Goal: Transaction & Acquisition: Obtain resource

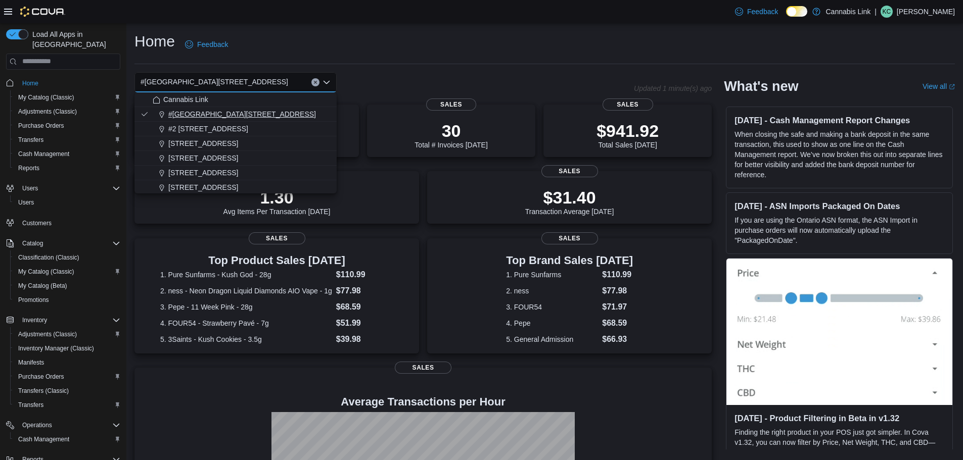
click at [262, 118] on span "#[GEOGRAPHIC_DATA][STREET_ADDRESS]" at bounding box center [242, 114] width 148 height 10
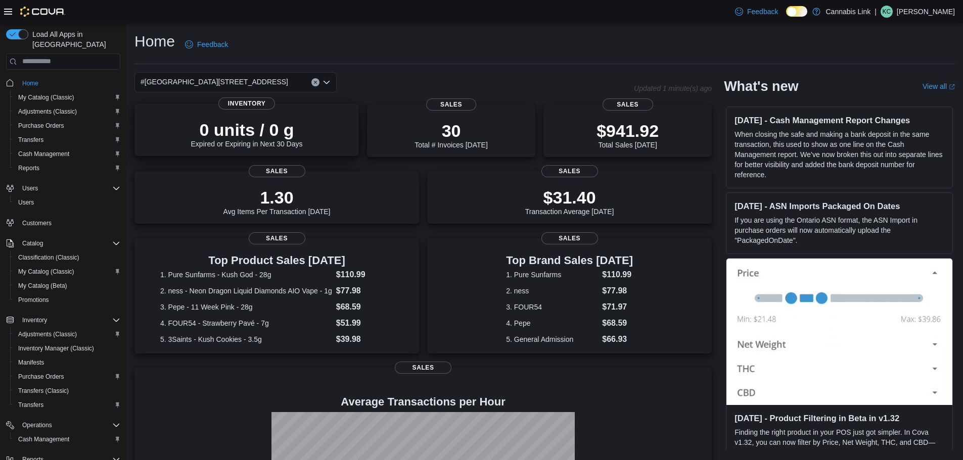
click at [261, 119] on div "0 units / 0 g Expired or Expiring in Next 30 Days" at bounding box center [247, 132] width 208 height 32
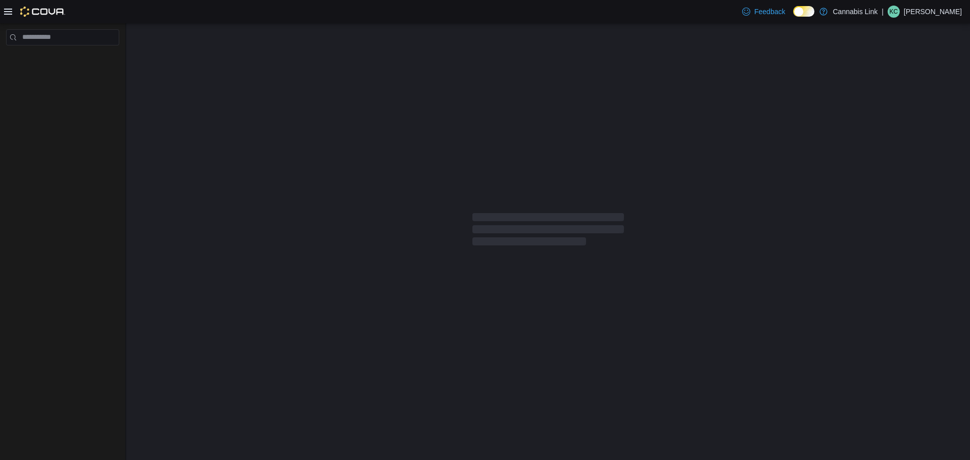
click at [284, 82] on div at bounding box center [548, 231] width 844 height 417
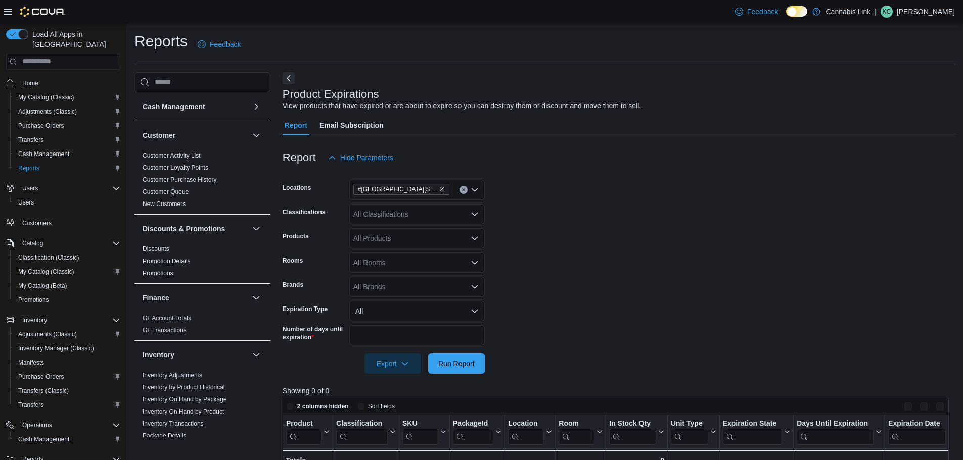
click at [48, 77] on span "Home" at bounding box center [69, 83] width 102 height 13
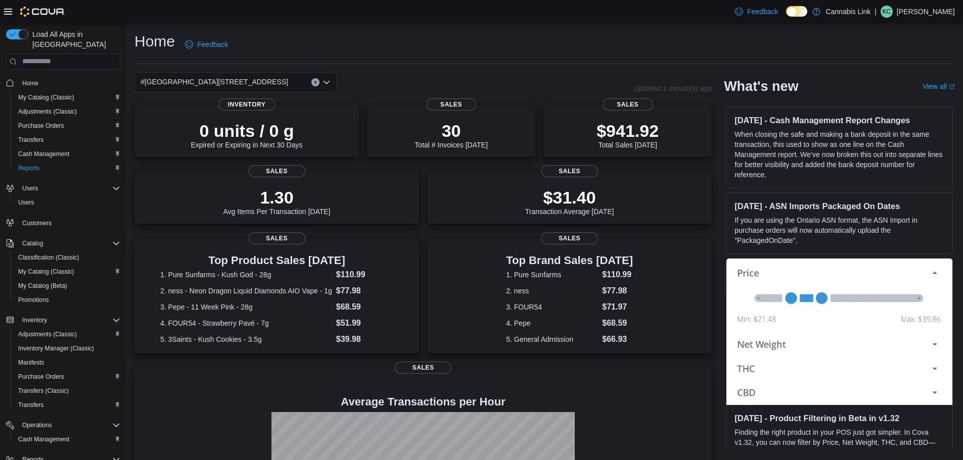
click at [284, 83] on div "#[GEOGRAPHIC_DATA][STREET_ADDRESS]" at bounding box center [235, 82] width 202 height 20
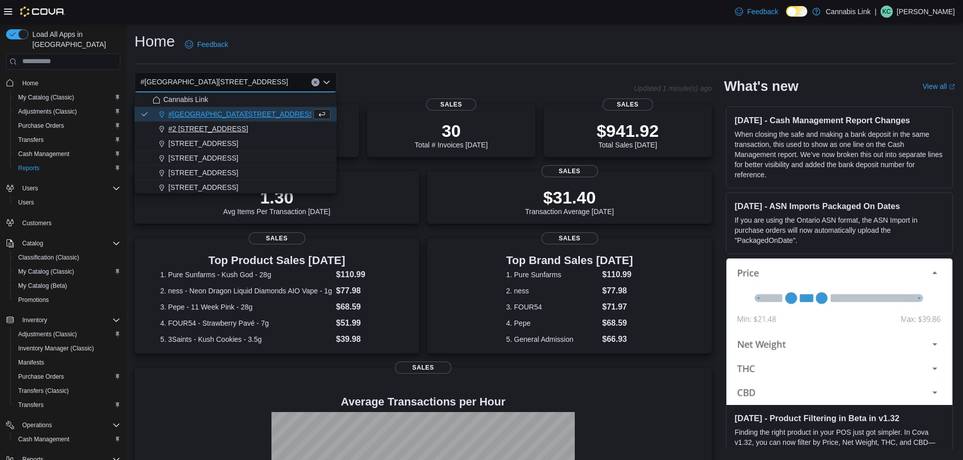
click at [242, 134] on button "#2 [STREET_ADDRESS]" at bounding box center [235, 129] width 202 height 15
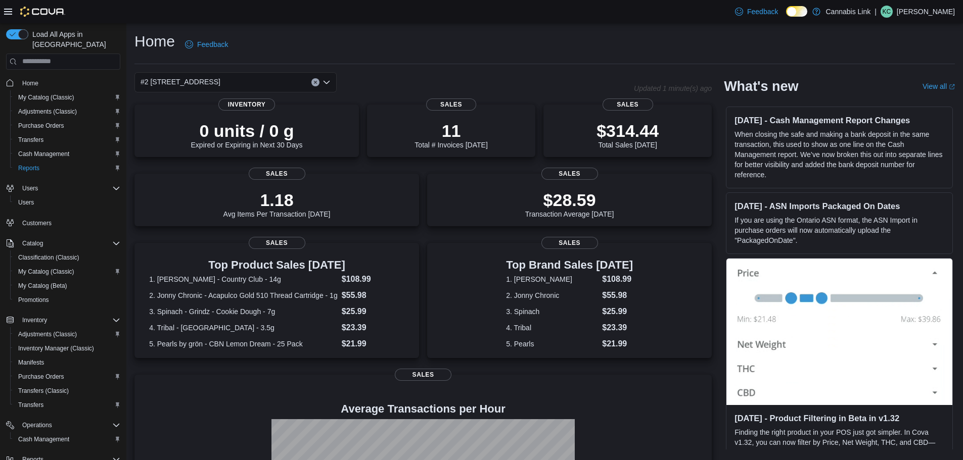
click at [281, 81] on div "#2 [STREET_ADDRESS]" at bounding box center [235, 82] width 202 height 20
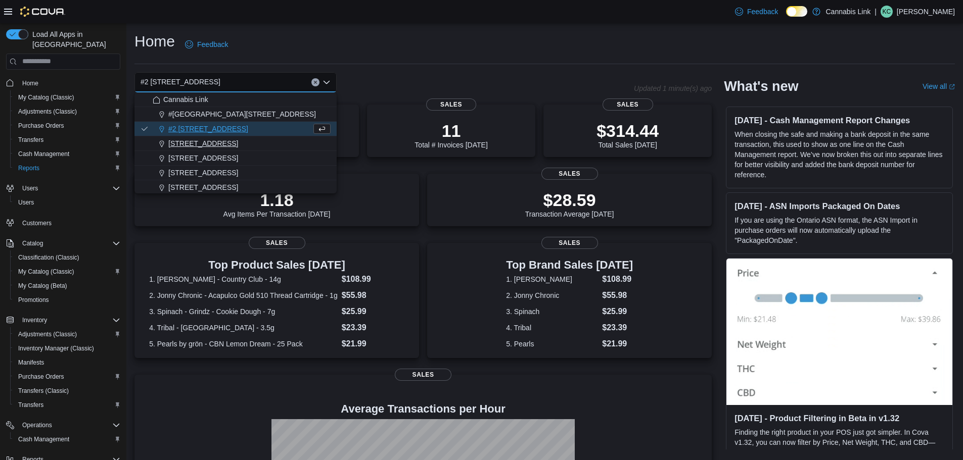
click at [238, 147] on span "[STREET_ADDRESS]" at bounding box center [203, 143] width 70 height 10
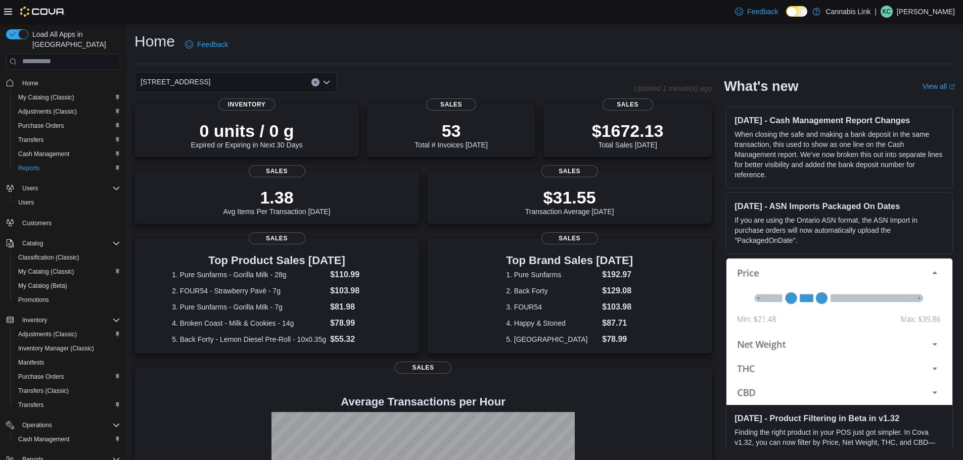
click at [273, 88] on div "1225 Wonderland Road North Combo box. Selected. 1225 Wonderland Road North. Pre…" at bounding box center [235, 82] width 202 height 20
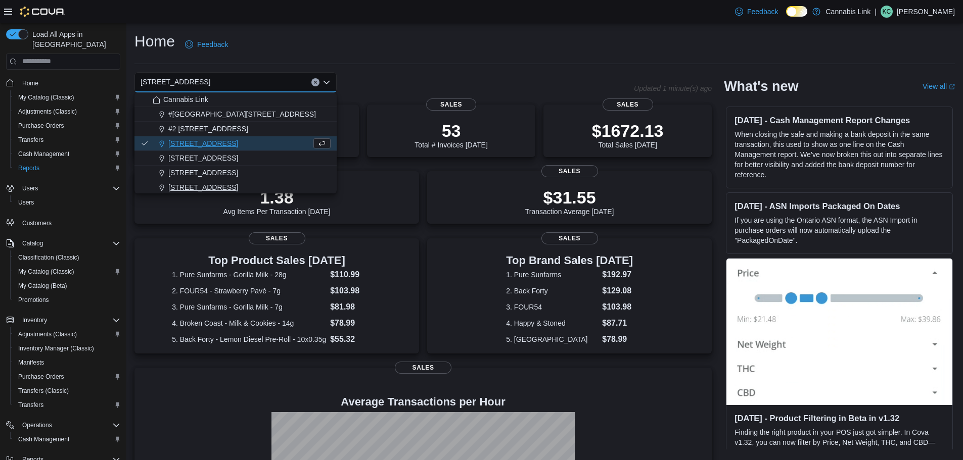
click at [216, 185] on span "[STREET_ADDRESS]" at bounding box center [203, 187] width 70 height 10
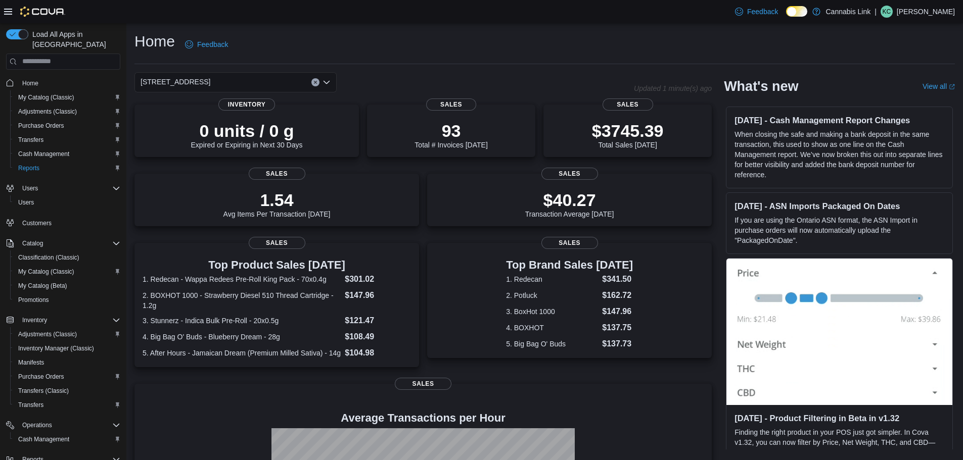
click at [240, 81] on div "[STREET_ADDRESS]" at bounding box center [235, 82] width 202 height 20
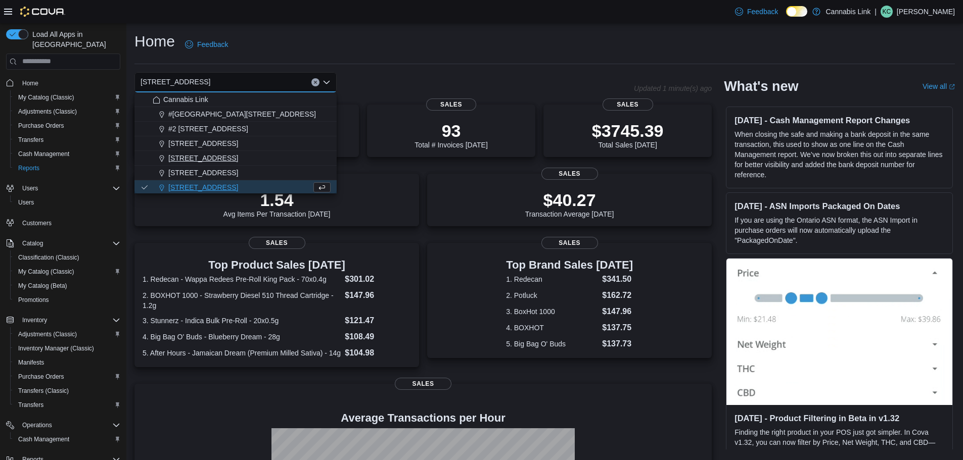
click at [238, 156] on div "[STREET_ADDRESS]" at bounding box center [242, 158] width 178 height 10
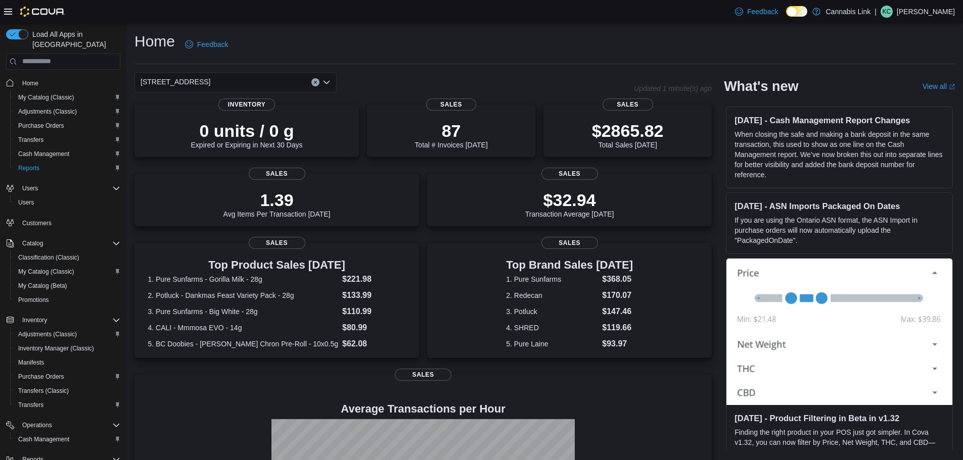
click at [248, 76] on div "[STREET_ADDRESS]" at bounding box center [235, 82] width 202 height 20
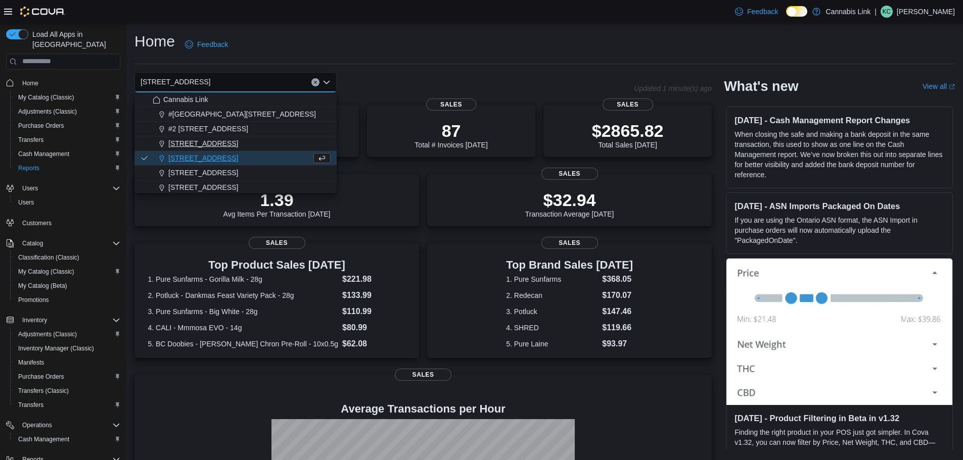
click at [229, 142] on span "[STREET_ADDRESS]" at bounding box center [203, 143] width 70 height 10
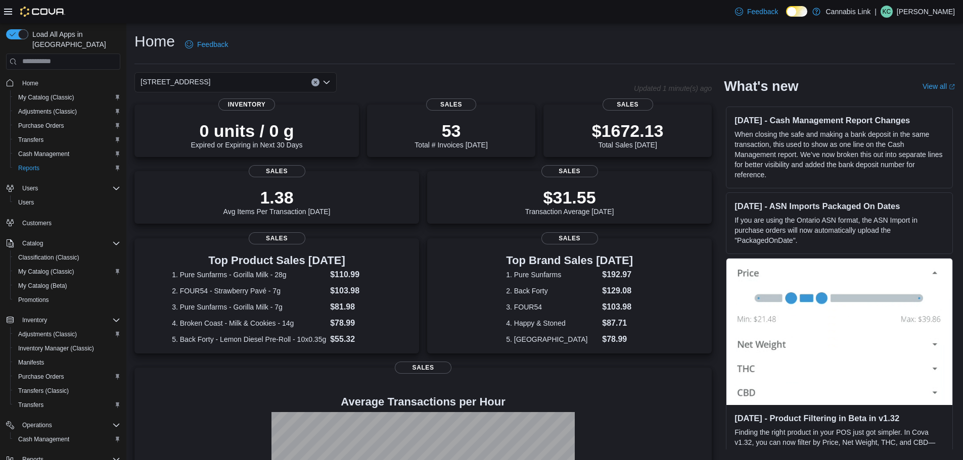
click at [242, 83] on div "[STREET_ADDRESS]" at bounding box center [235, 82] width 202 height 20
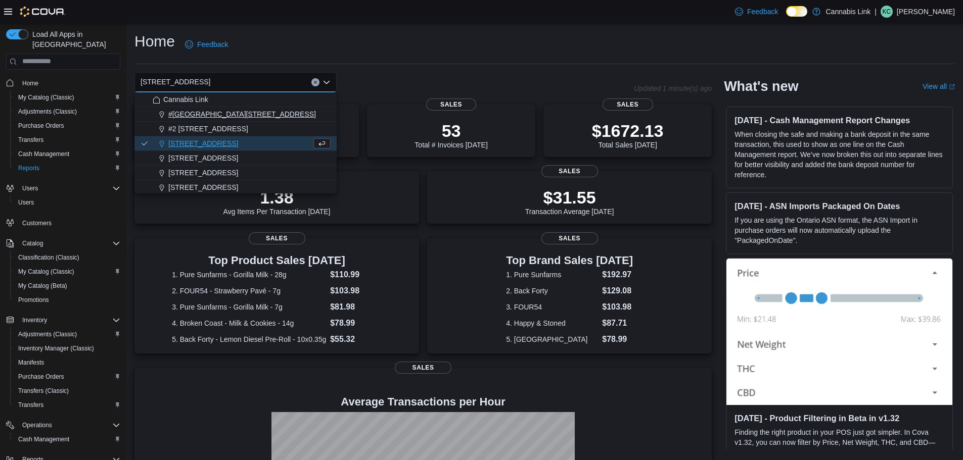
click at [256, 112] on span "#[GEOGRAPHIC_DATA][STREET_ADDRESS]" at bounding box center [242, 114] width 148 height 10
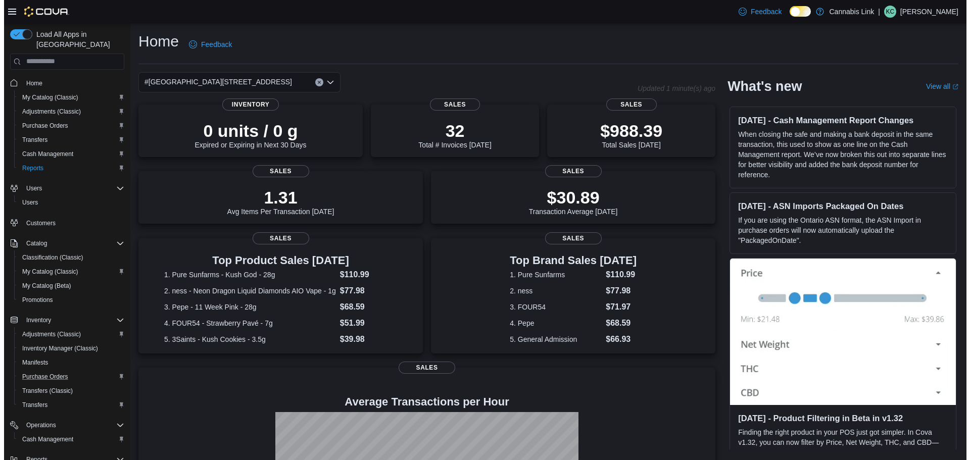
scroll to position [61, 0]
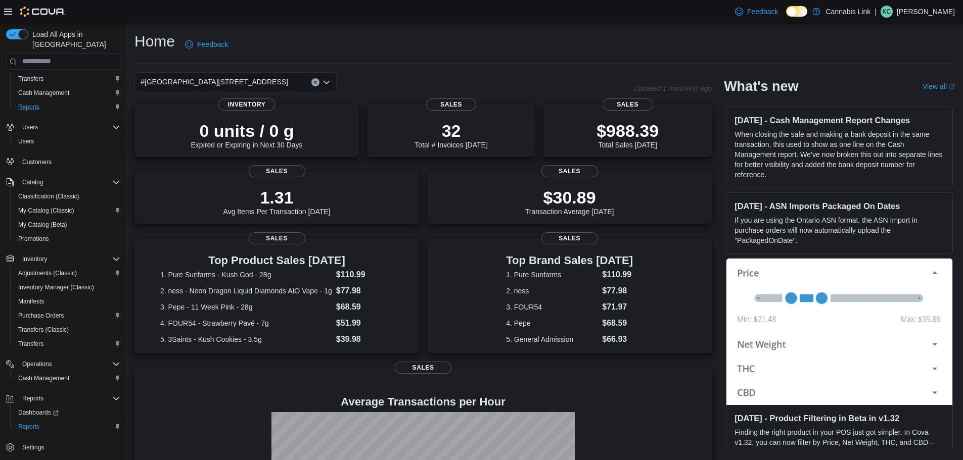
click at [54, 101] on div "Reports" at bounding box center [67, 107] width 106 height 12
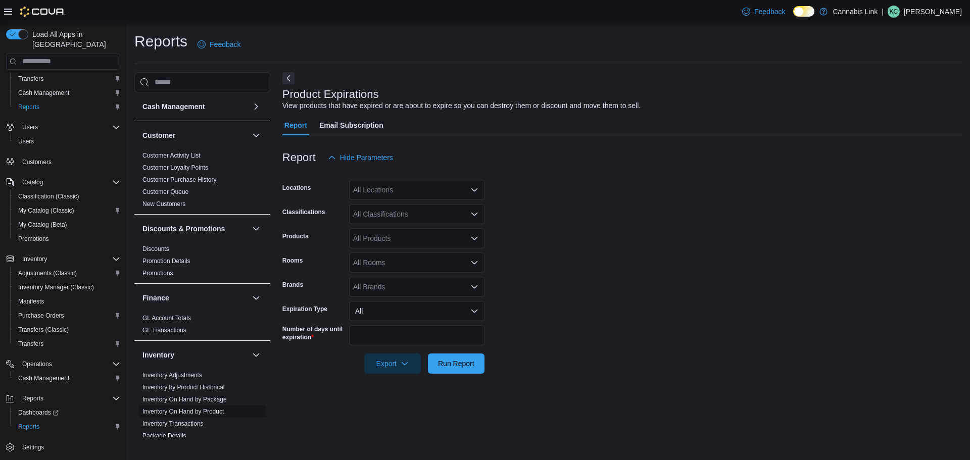
click at [204, 411] on link "Inventory On Hand by Product" at bounding box center [183, 411] width 81 height 7
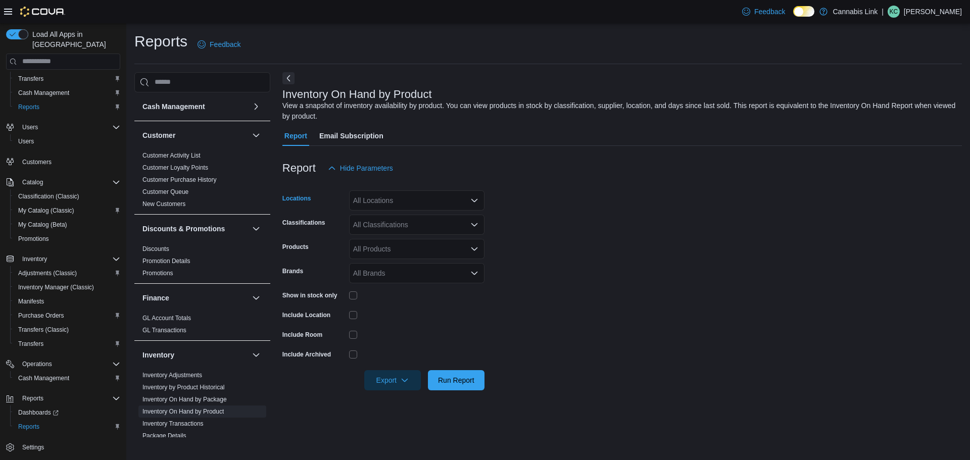
click at [444, 208] on div "All Locations" at bounding box center [416, 201] width 135 height 20
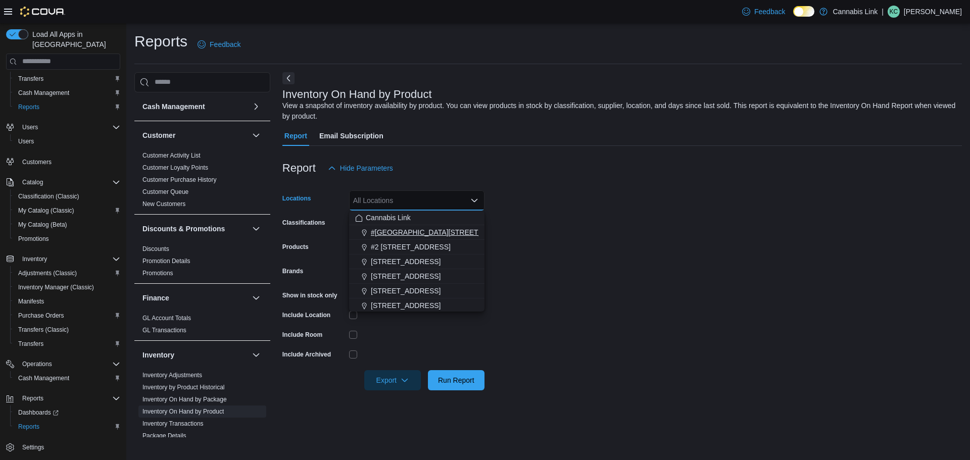
click at [431, 233] on span "#[GEOGRAPHIC_DATA][STREET_ADDRESS]" at bounding box center [445, 232] width 148 height 10
click at [530, 174] on div "Report Hide Parameters" at bounding box center [622, 168] width 680 height 20
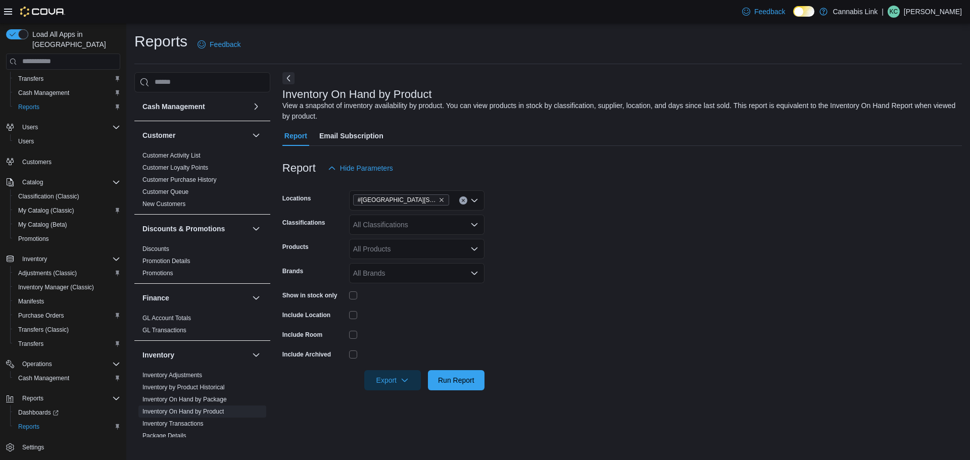
click at [348, 293] on div "Show in stock only" at bounding box center [383, 296] width 202 height 16
click at [401, 379] on icon "button" at bounding box center [405, 380] width 8 height 8
click at [400, 318] on span "Export to Excel" at bounding box center [393, 320] width 45 height 8
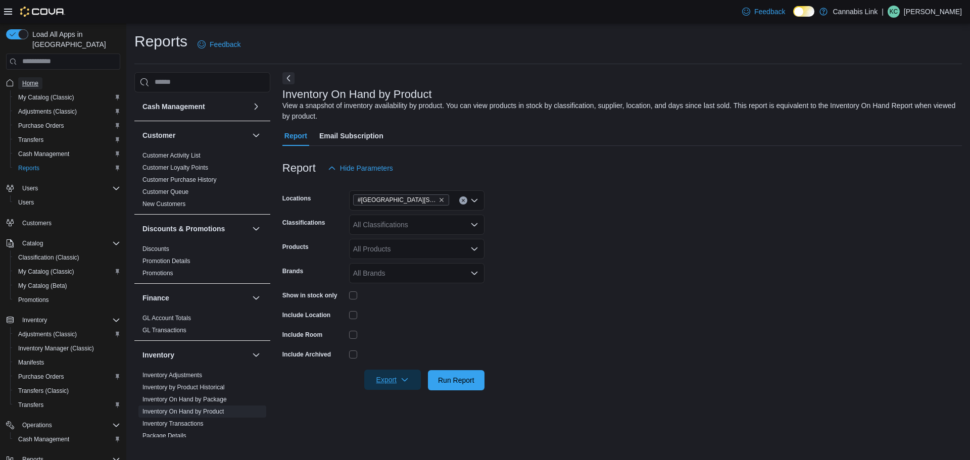
click at [38, 77] on link "Home" at bounding box center [30, 83] width 24 height 12
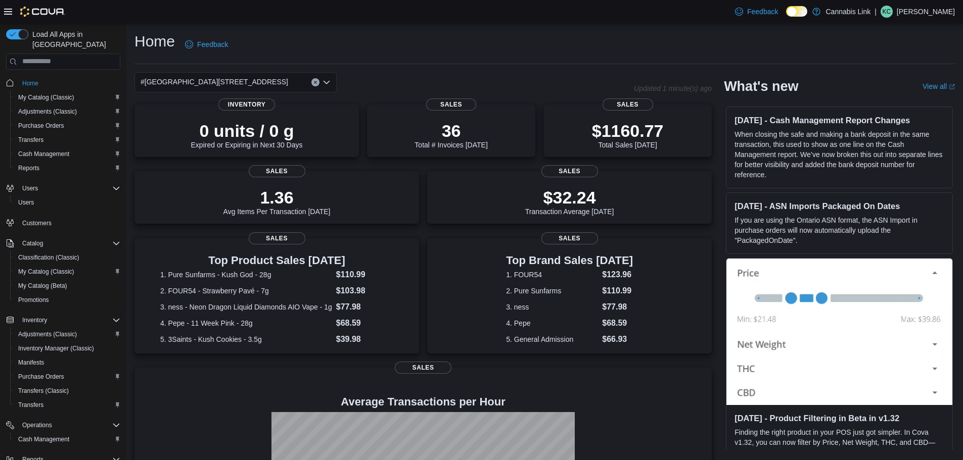
click at [260, 78] on div "#[GEOGRAPHIC_DATA][STREET_ADDRESS]" at bounding box center [235, 82] width 202 height 20
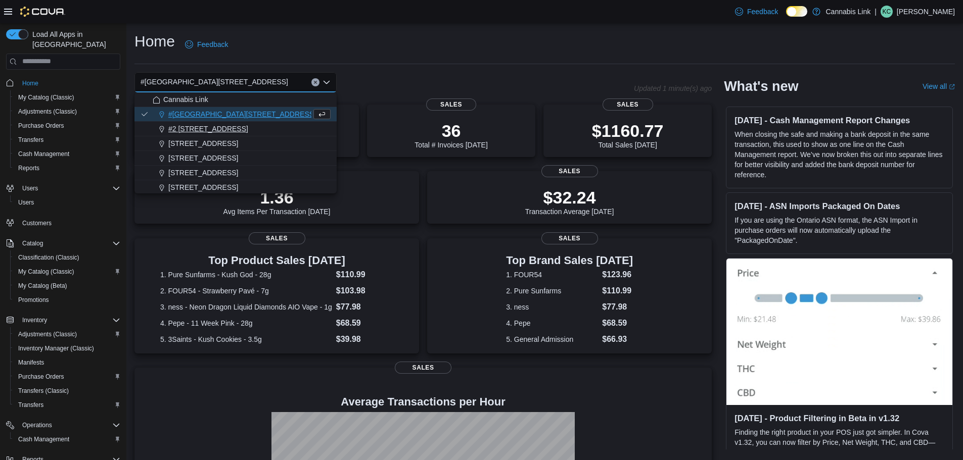
click at [246, 123] on button "#2 [STREET_ADDRESS]" at bounding box center [235, 129] width 202 height 15
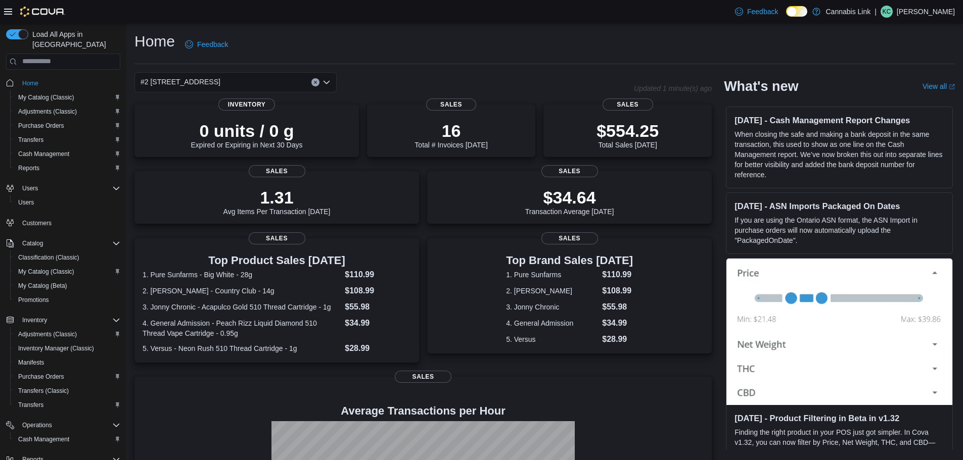
click at [258, 80] on div "#2 [STREET_ADDRESS]" at bounding box center [235, 82] width 202 height 20
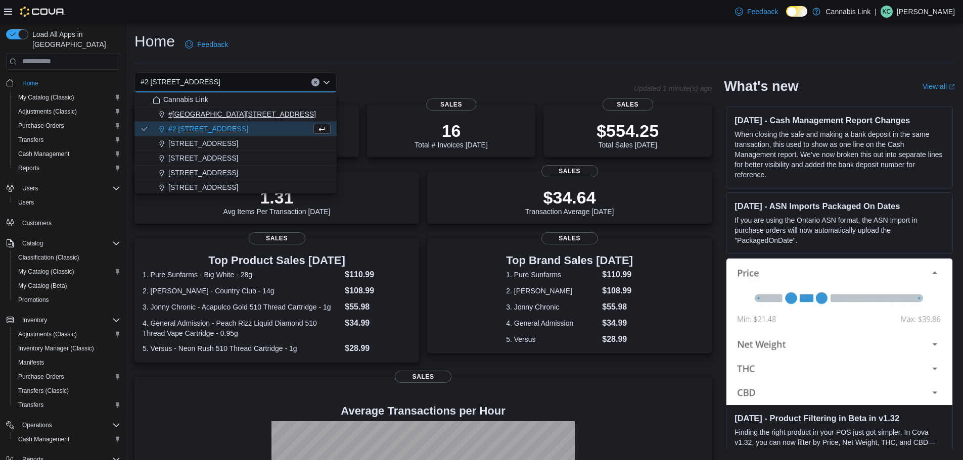
click at [253, 119] on span "#[GEOGRAPHIC_DATA][STREET_ADDRESS]" at bounding box center [242, 114] width 148 height 10
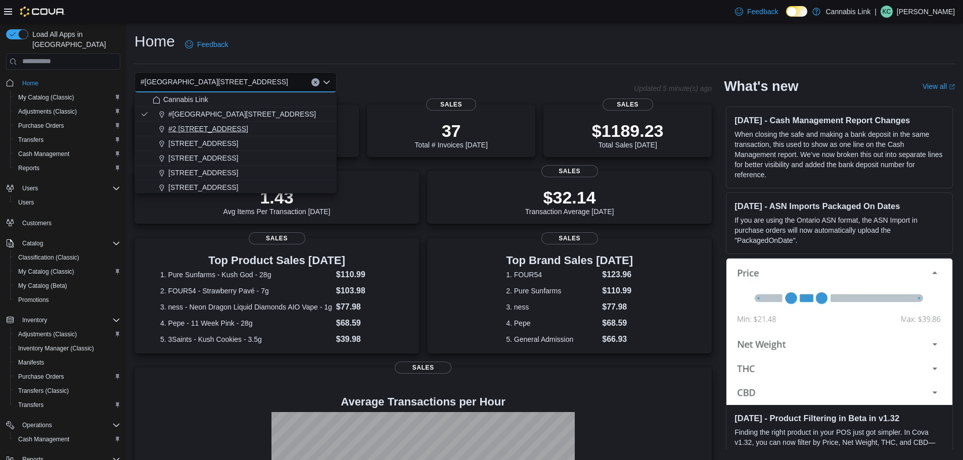
click at [199, 125] on span "#2 [STREET_ADDRESS]" at bounding box center [208, 129] width 80 height 10
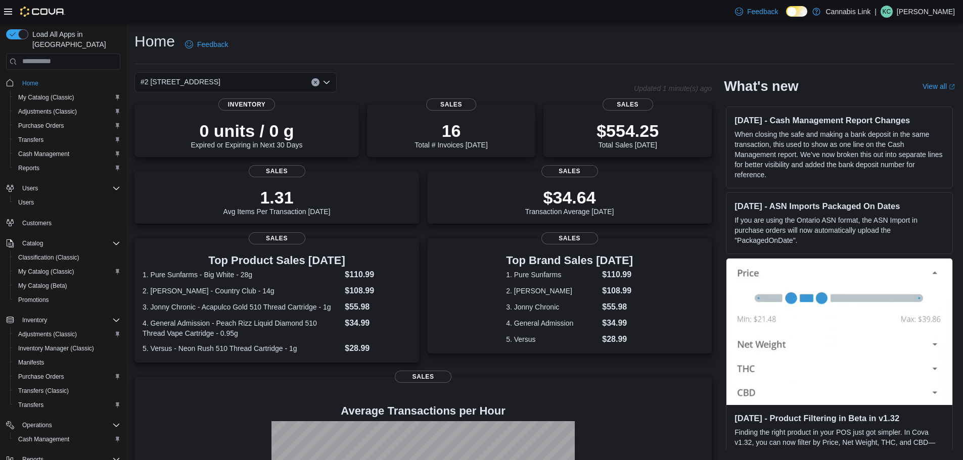
click at [251, 85] on div "#2 1149 Western Rd. Combo box. Selected. #2 1149 Western Rd.. Press Backspace t…" at bounding box center [235, 82] width 202 height 20
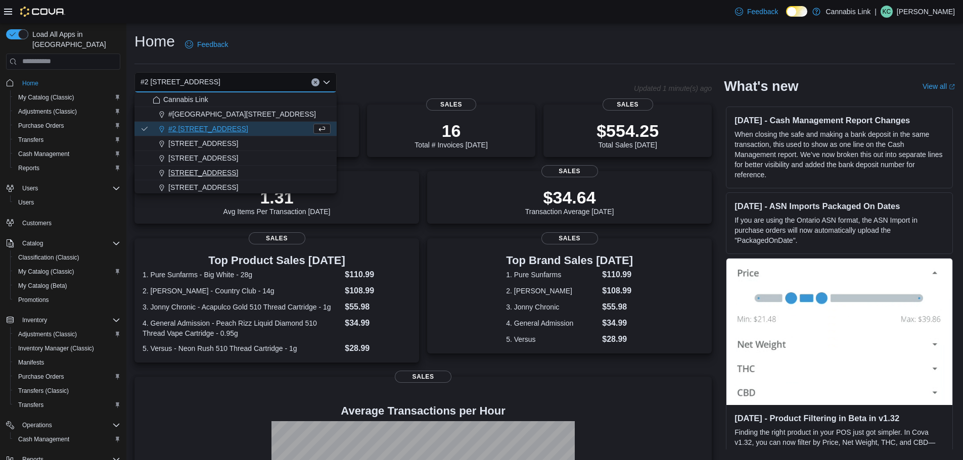
click at [220, 168] on span "[STREET_ADDRESS]" at bounding box center [203, 173] width 70 height 10
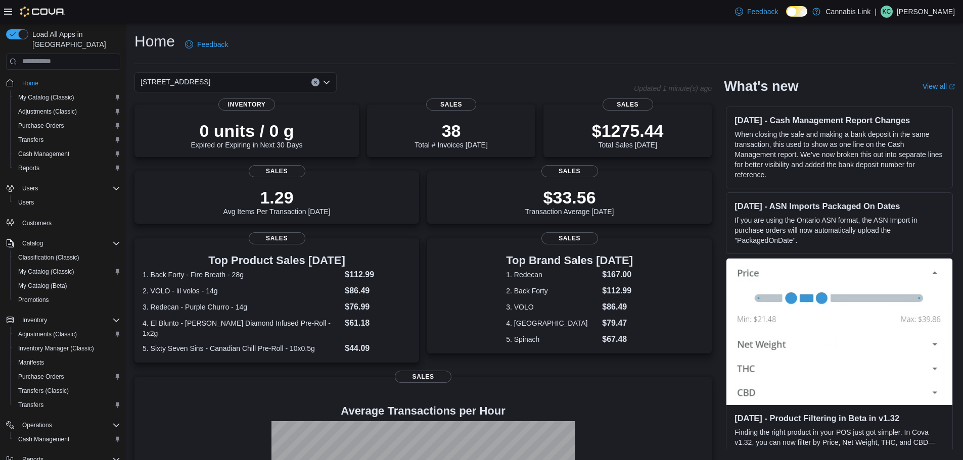
click at [270, 84] on div "[STREET_ADDRESS]" at bounding box center [235, 82] width 202 height 20
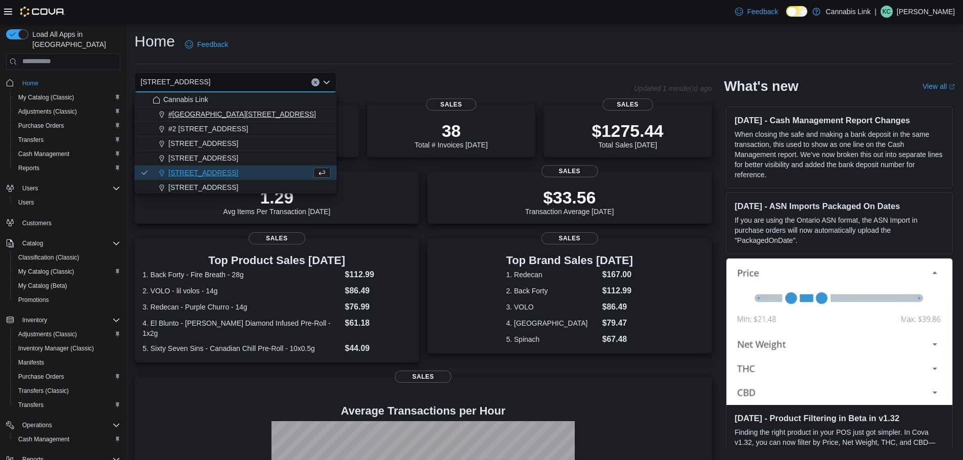
click at [290, 113] on div "#[GEOGRAPHIC_DATA][STREET_ADDRESS]" at bounding box center [242, 114] width 178 height 10
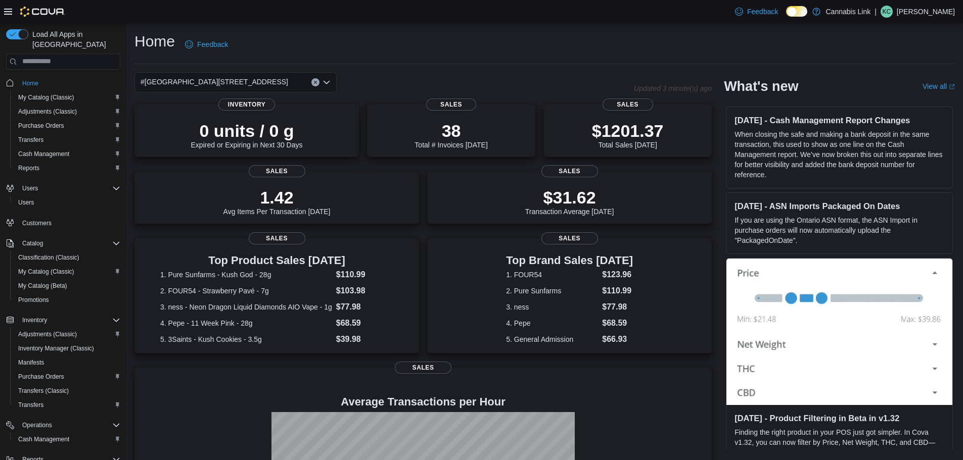
click at [193, 362] on div "0 units / 0 g Expired or Expiring in Next 30 Days Inventory 38 Total # Invoices…" at bounding box center [422, 340] width 577 height 470
click at [922, 12] on p "[PERSON_NAME]" at bounding box center [925, 12] width 58 height 12
click at [879, 96] on span "Sign Out" at bounding box center [889, 99] width 27 height 10
